Goal: Find specific page/section: Find specific page/section

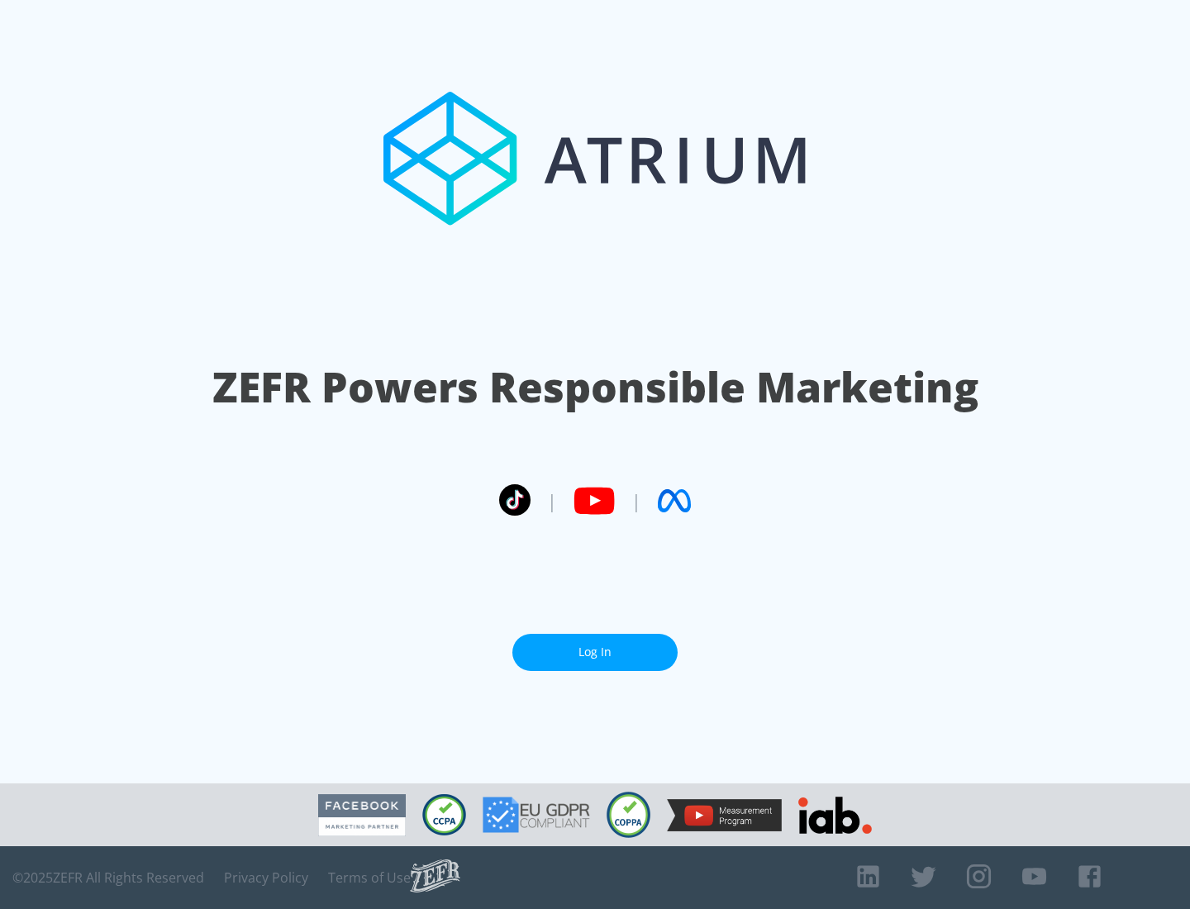
click at [595, 646] on link "Log In" at bounding box center [594, 652] width 165 height 37
